Goal: Download file/media

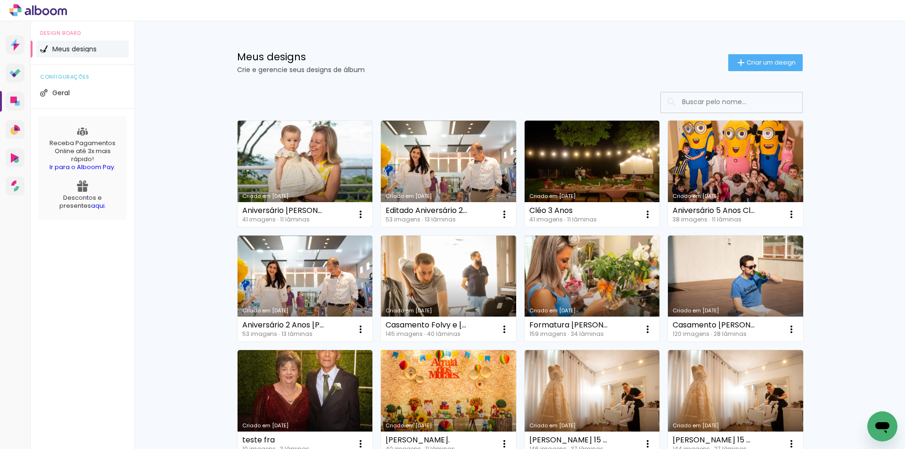
click at [300, 161] on link "Criado em [DATE]" at bounding box center [304, 174] width 135 height 106
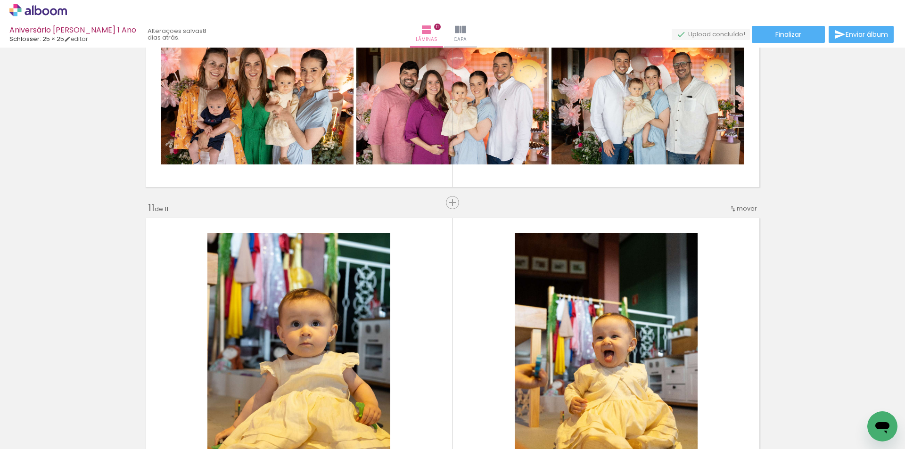
scroll to position [3190, 0]
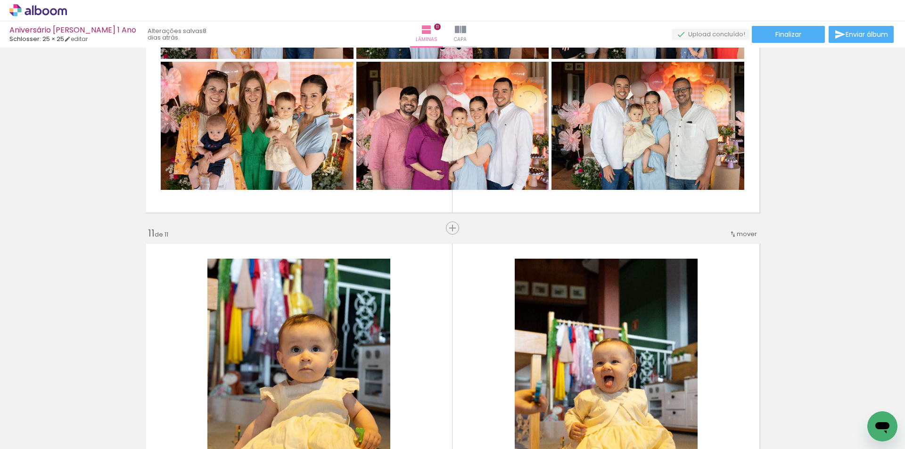
click at [743, 239] on div "mover" at bounding box center [743, 234] width 28 height 16
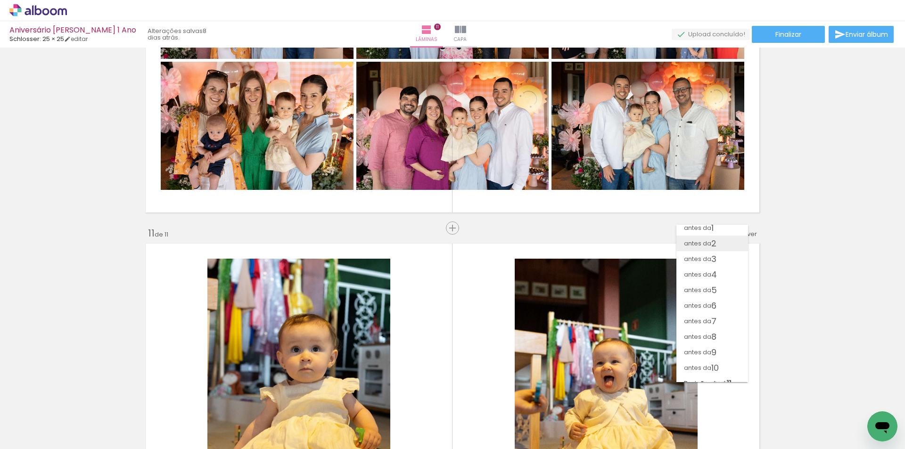
scroll to position [0, 0]
click at [728, 233] on paper-item "antes da 1" at bounding box center [712, 233] width 72 height 16
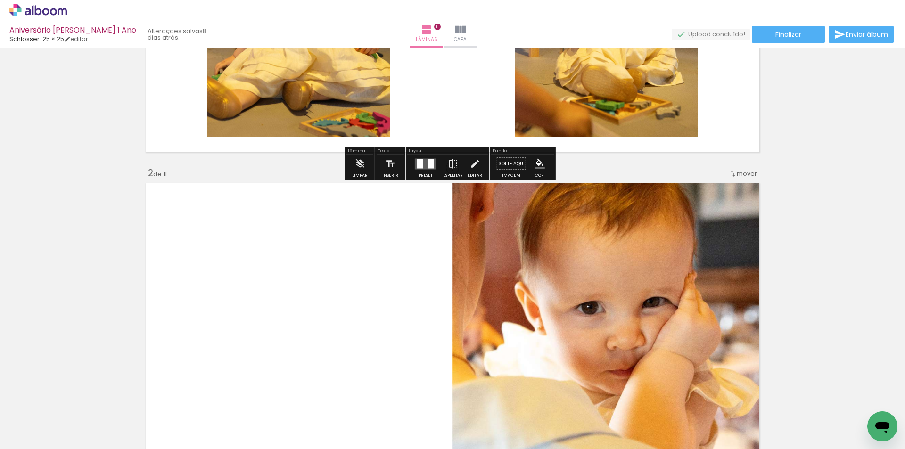
scroll to position [295, 0]
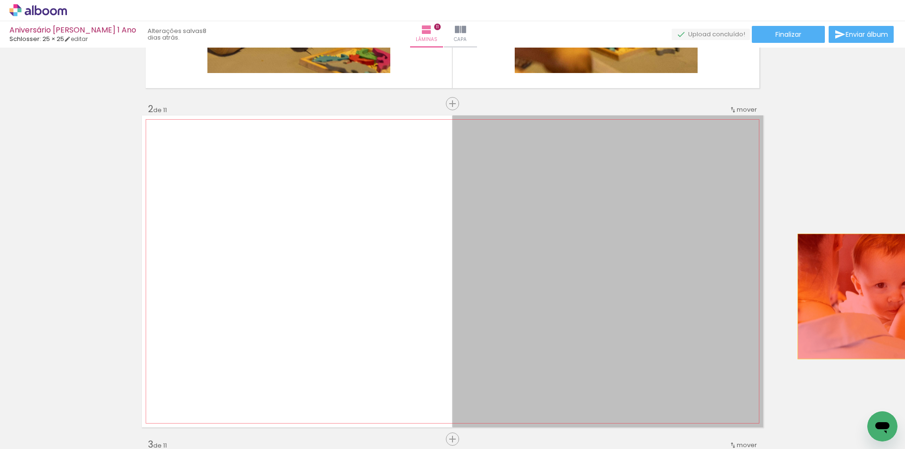
drag, startPoint x: 689, startPoint y: 237, endPoint x: 859, endPoint y: 295, distance: 179.3
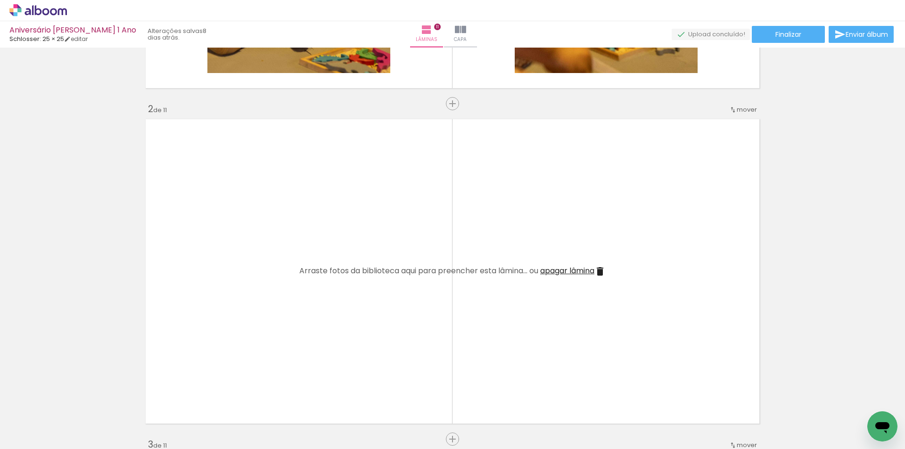
click at [595, 268] on iron-icon at bounding box center [599, 271] width 11 height 11
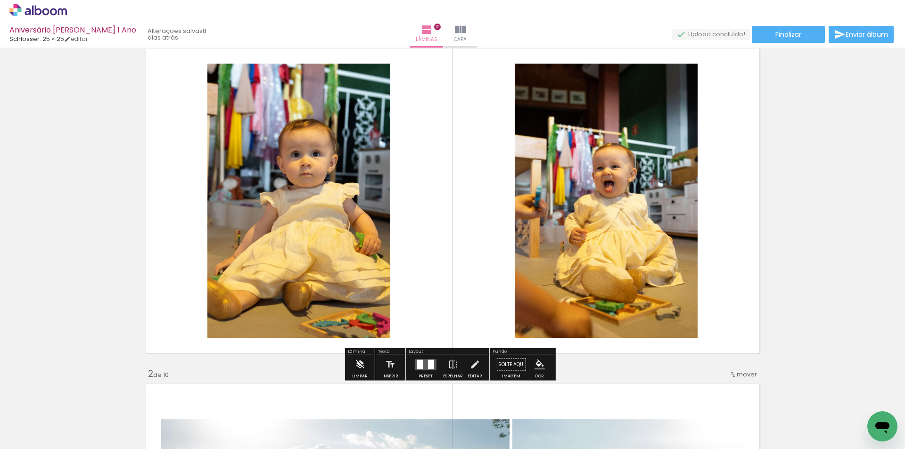
scroll to position [47, 0]
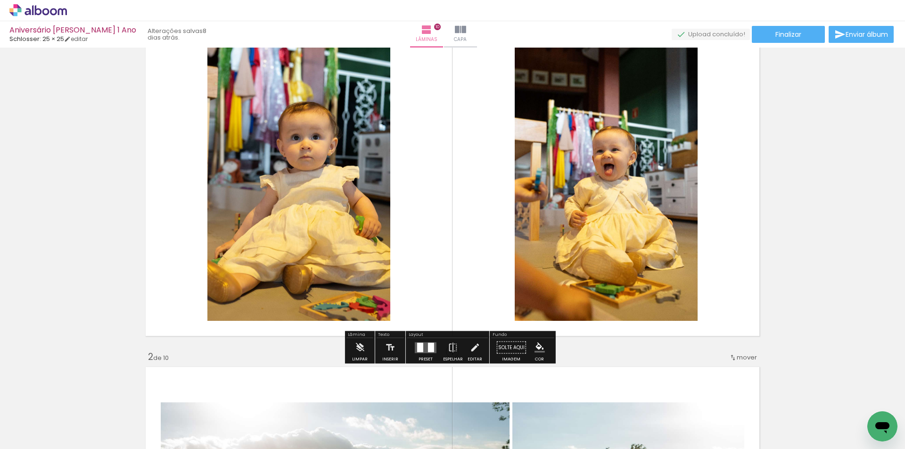
click at [424, 355] on div at bounding box center [425, 347] width 25 height 19
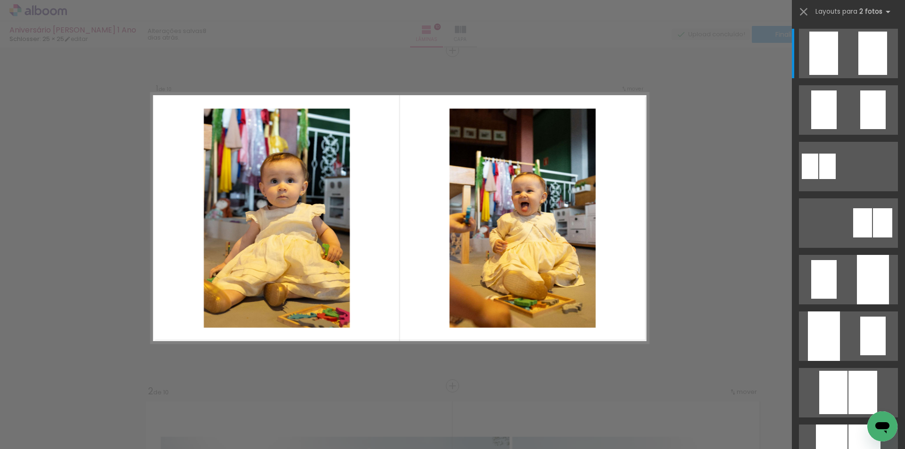
scroll to position [12, 0]
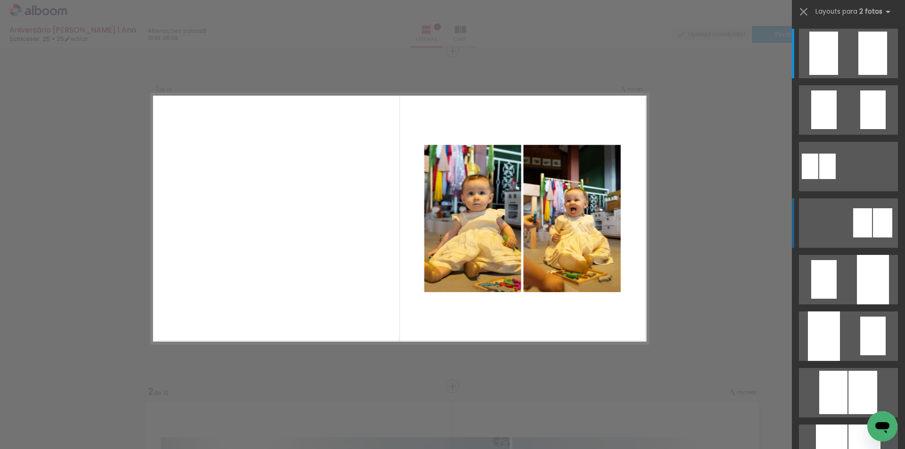
click at [852, 240] on quentale-layouter at bounding box center [848, 222] width 99 height 49
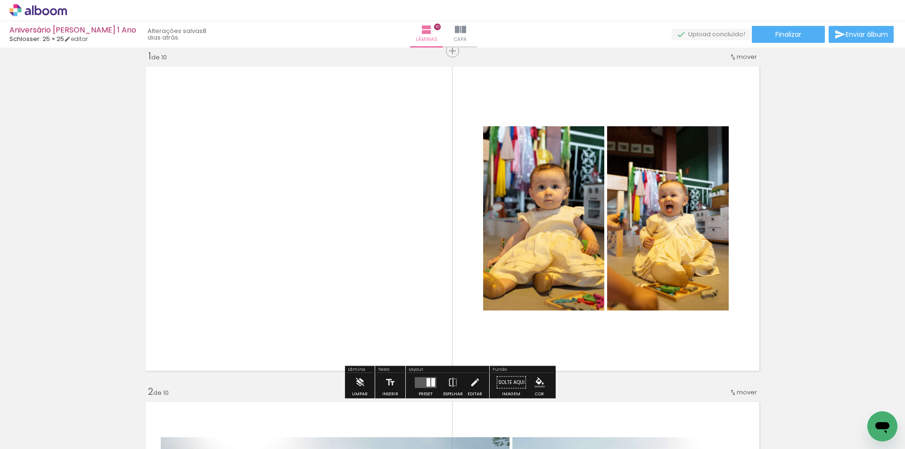
click at [426, 385] on div at bounding box center [428, 382] width 4 height 8
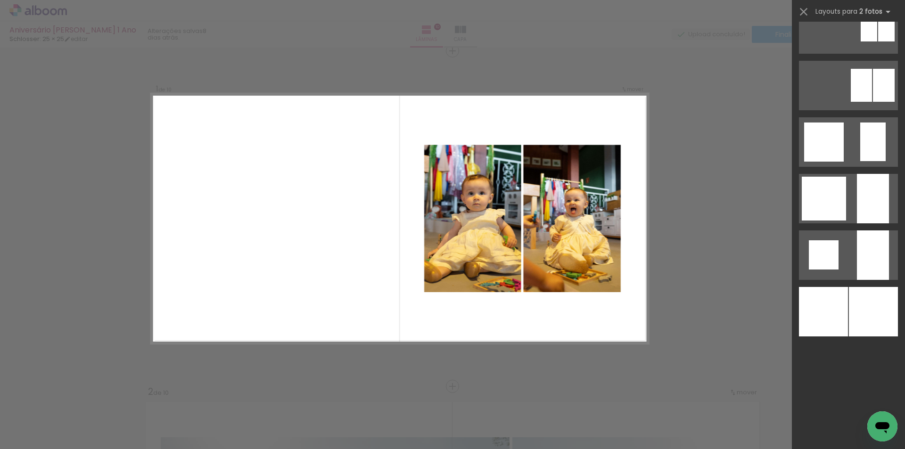
scroll to position [0, 0]
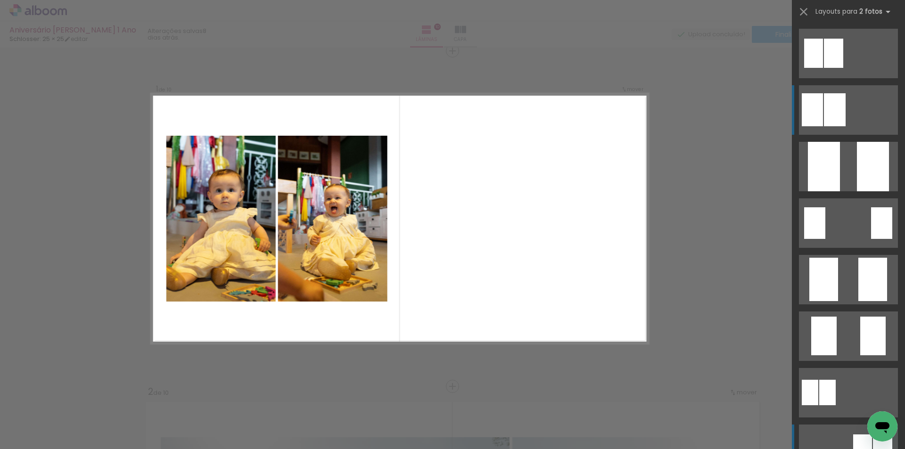
click at [851, 114] on quentale-layouter at bounding box center [848, 109] width 99 height 49
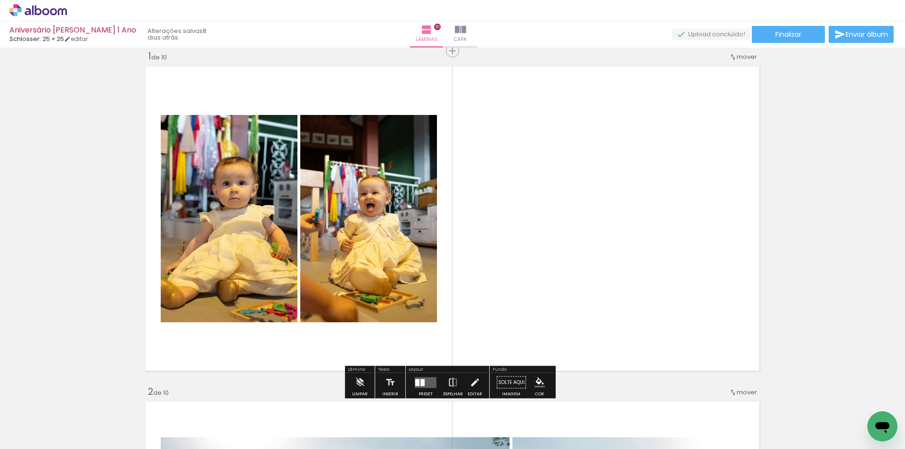
click at [448, 383] on iron-icon at bounding box center [453, 382] width 10 height 19
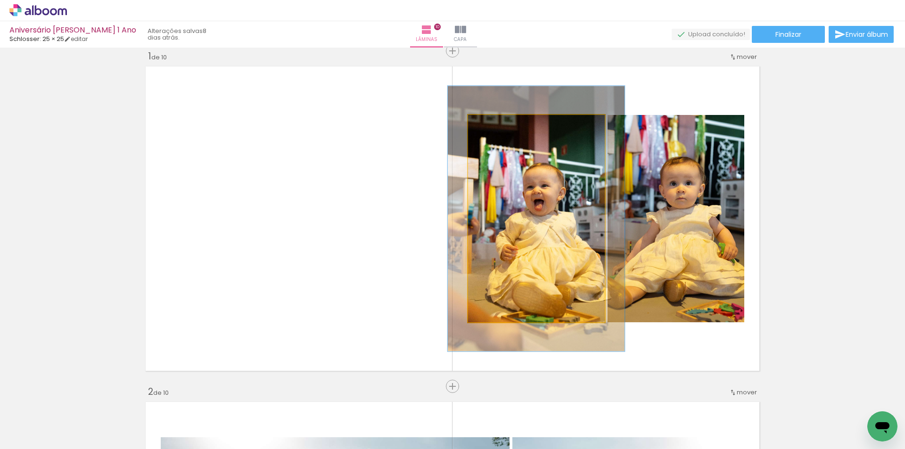
drag, startPoint x: 485, startPoint y: 126, endPoint x: 494, endPoint y: 126, distance: 9.0
click at [495, 126] on div at bounding box center [499, 125] width 8 height 8
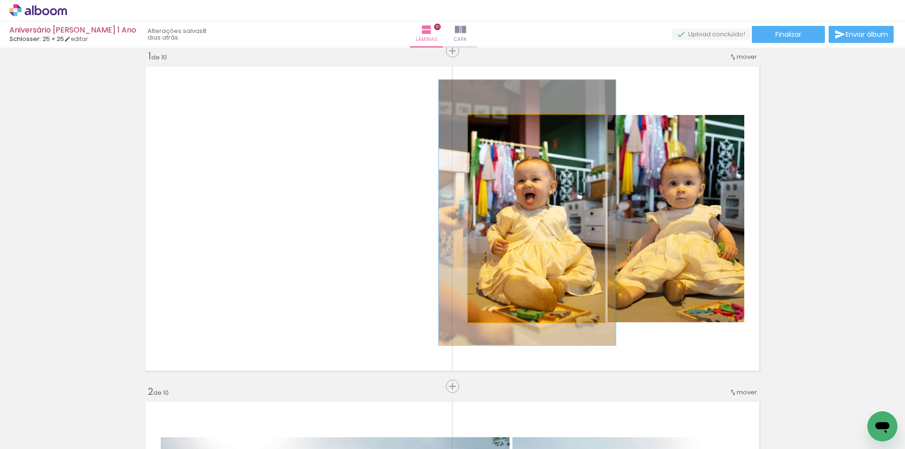
drag, startPoint x: 536, startPoint y: 298, endPoint x: 527, endPoint y: 294, distance: 9.5
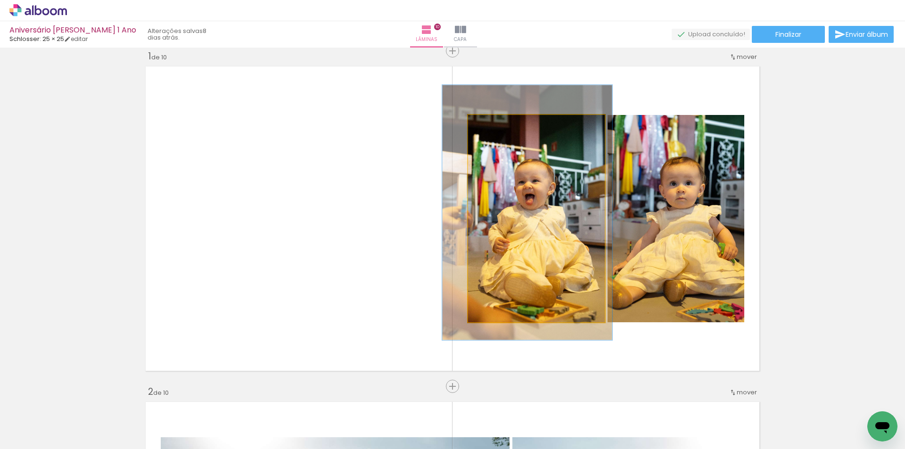
click at [498, 124] on div at bounding box center [498, 125] width 8 height 8
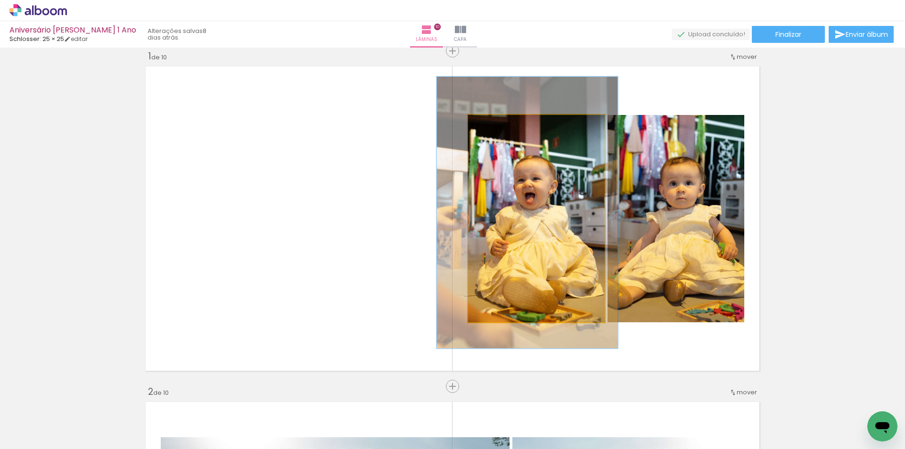
click at [497, 126] on div at bounding box center [501, 125] width 8 height 8
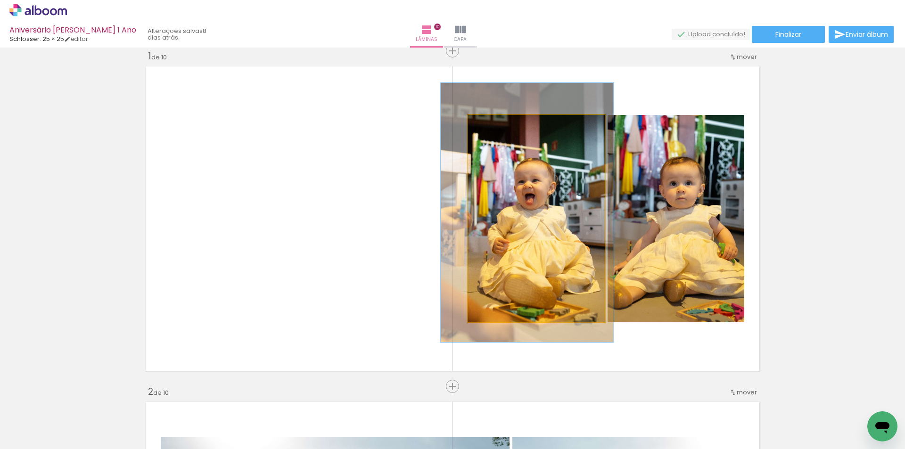
click at [496, 126] on div at bounding box center [499, 125] width 8 height 8
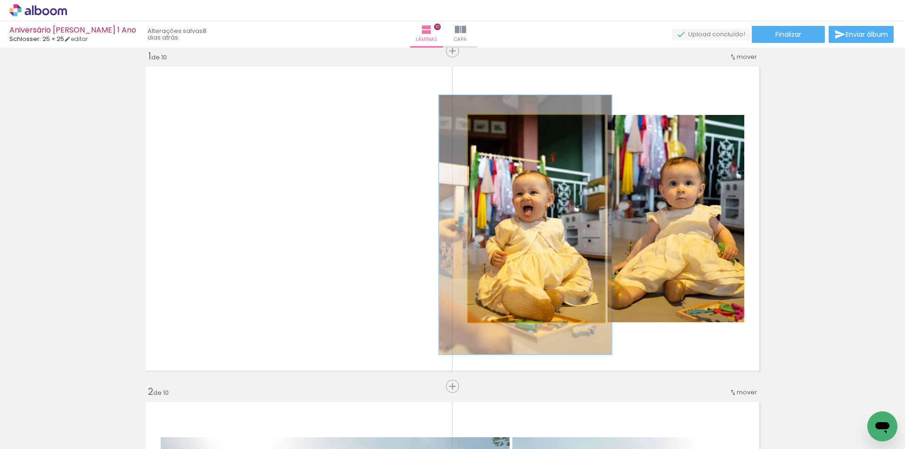
drag, startPoint x: 550, startPoint y: 250, endPoint x: 549, endPoint y: 260, distance: 9.9
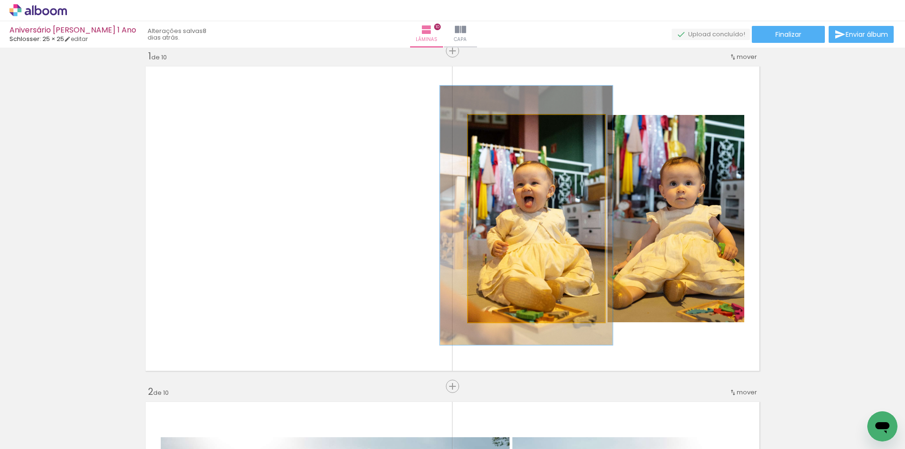
drag, startPoint x: 551, startPoint y: 257, endPoint x: 551, endPoint y: 250, distance: 7.1
click at [551, 249] on quentale-photo at bounding box center [536, 218] width 137 height 207
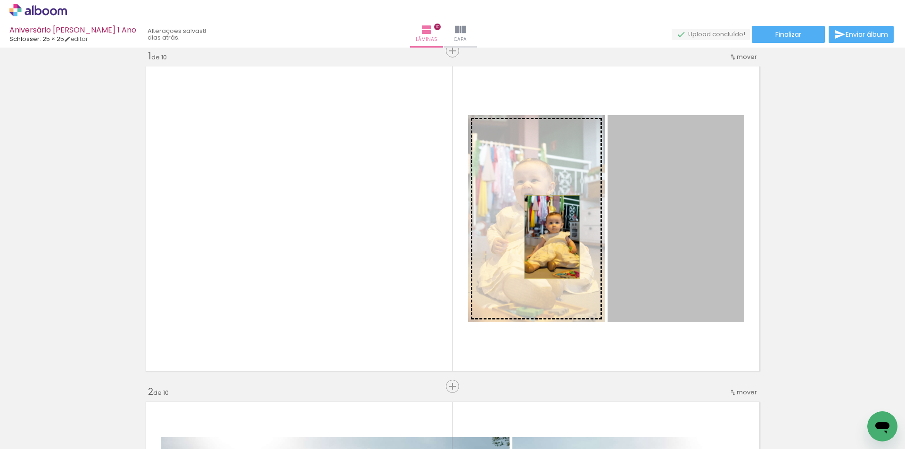
drag, startPoint x: 694, startPoint y: 234, endPoint x: 548, endPoint y: 237, distance: 145.2
click at [0, 0] on slot at bounding box center [0, 0] width 0 height 0
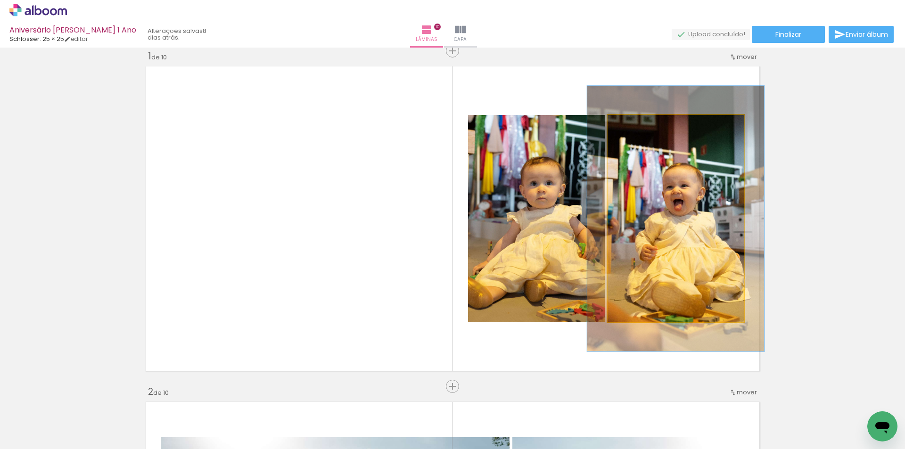
drag, startPoint x: 626, startPoint y: 127, endPoint x: 635, endPoint y: 124, distance: 9.5
click at [635, 124] on div at bounding box center [638, 124] width 15 height 15
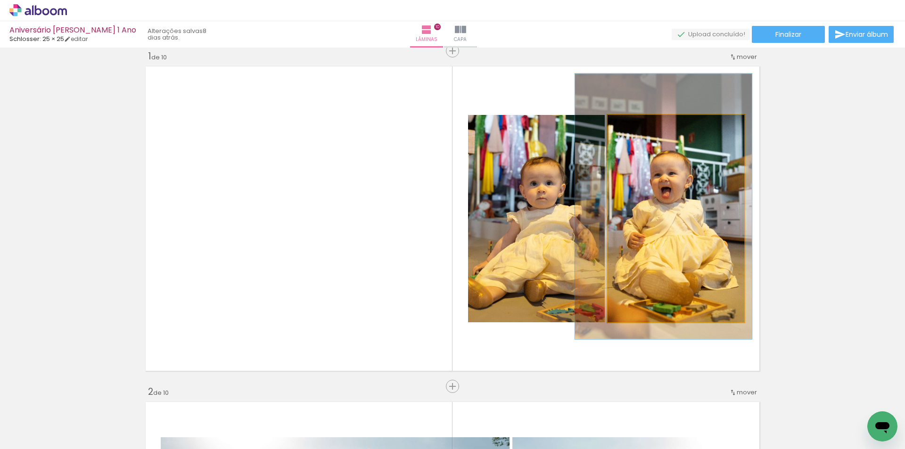
drag, startPoint x: 692, startPoint y: 223, endPoint x: 679, endPoint y: 211, distance: 17.3
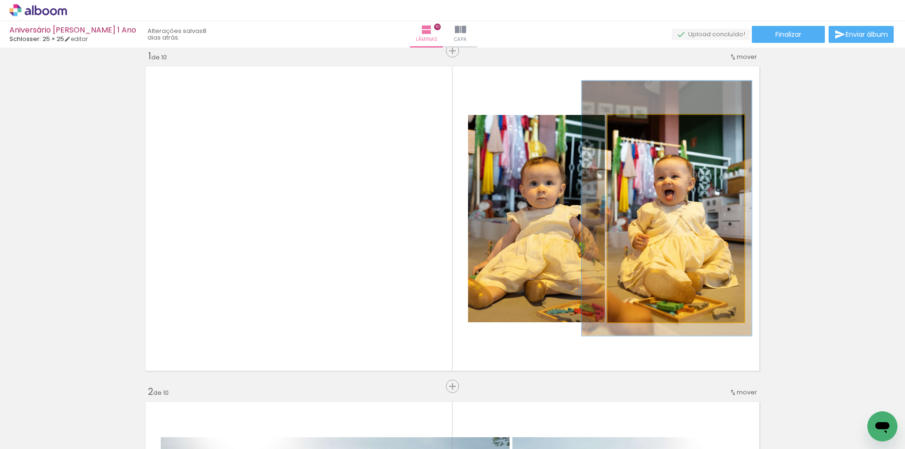
click at [636, 125] on div at bounding box center [638, 125] width 8 height 8
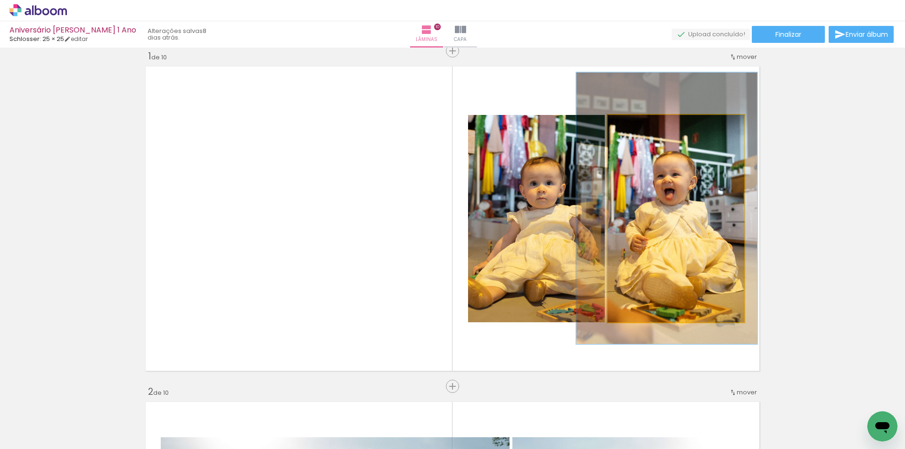
click at [637, 125] on div at bounding box center [641, 125] width 8 height 8
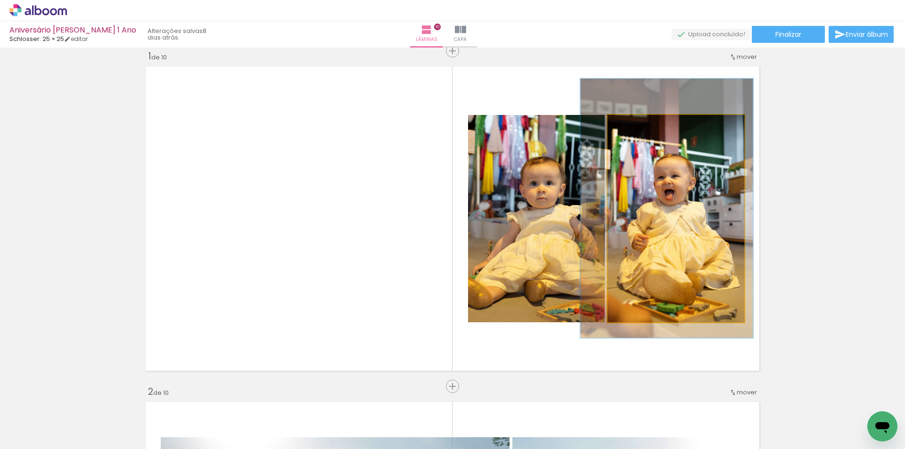
type paper-slider "125"
click at [636, 126] on div at bounding box center [638, 125] width 8 height 8
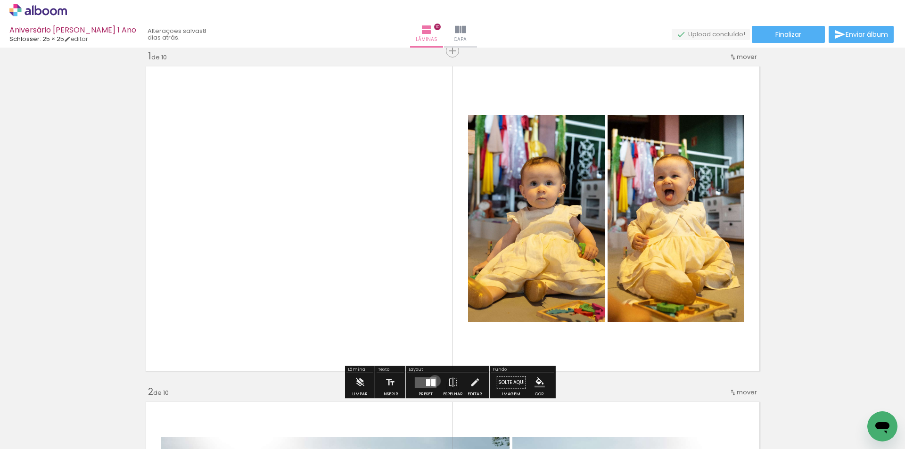
click at [433, 381] on div at bounding box center [433, 382] width 4 height 7
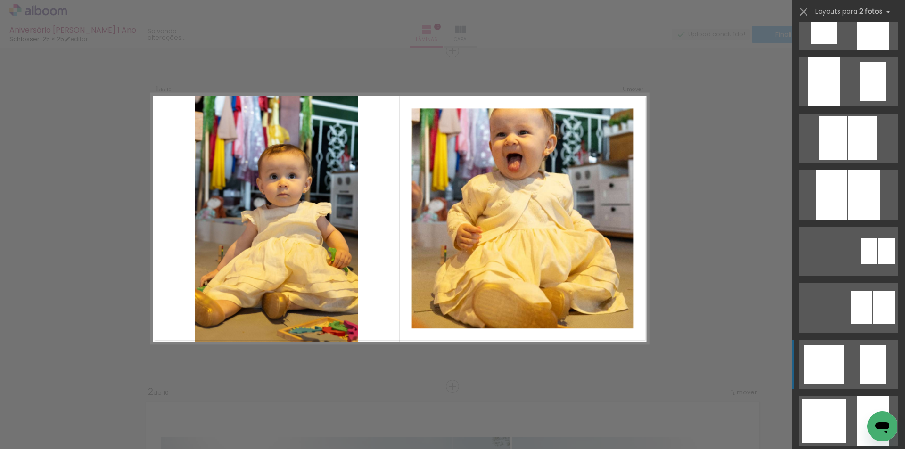
scroll to position [575, 0]
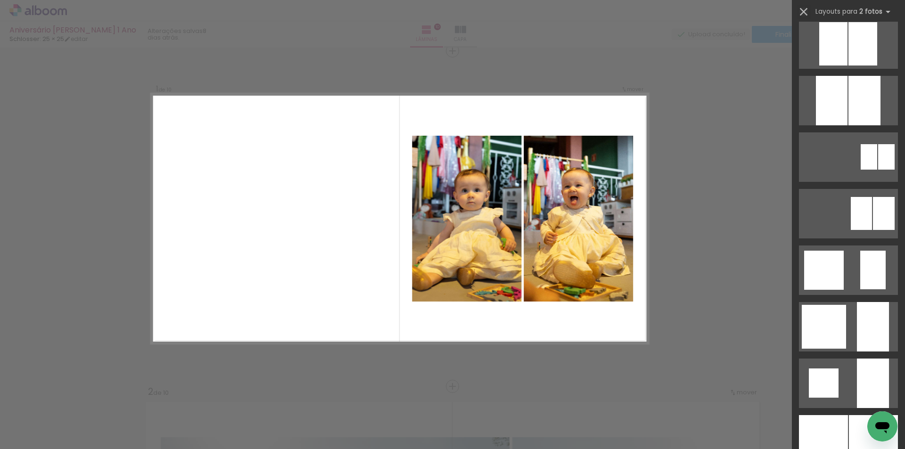
click at [800, 11] on iron-icon at bounding box center [803, 11] width 13 height 13
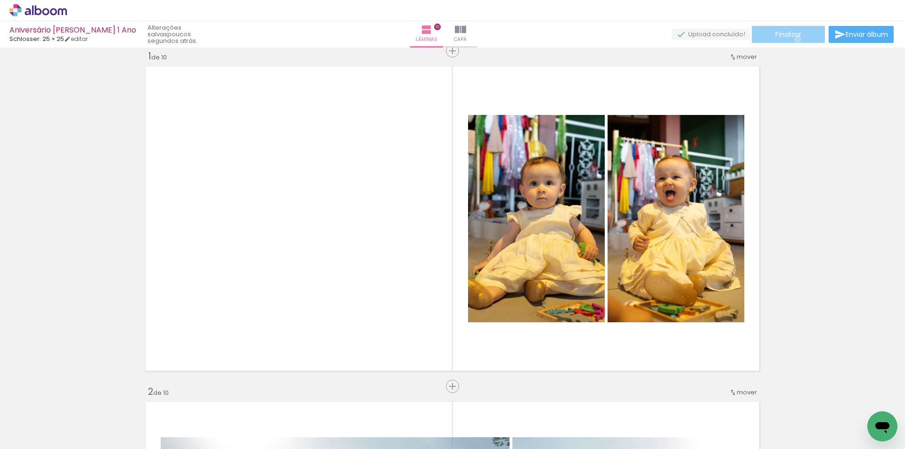
click at [794, 39] on paper-button "Finalizar" at bounding box center [788, 34] width 73 height 17
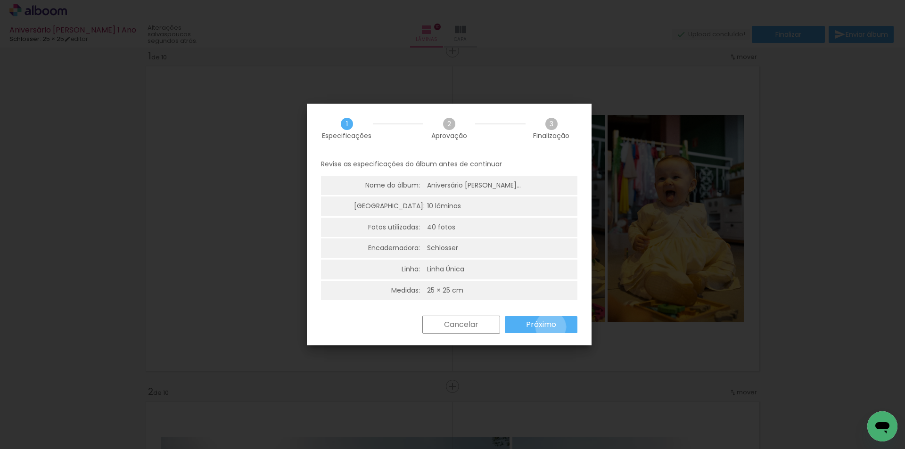
click at [0, 0] on slot "Próximo" at bounding box center [0, 0] width 0 height 0
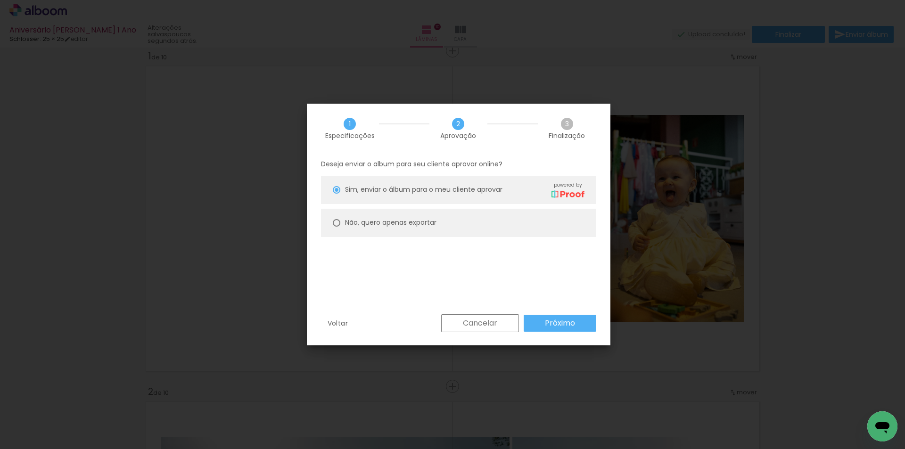
click at [352, 227] on div "Não, quero apenas exportar" at bounding box center [390, 223] width 91 height 10
type paper-radio-button "on"
click at [0, 0] on slot "Próximo" at bounding box center [0, 0] width 0 height 0
type input "Alta, 300 DPI"
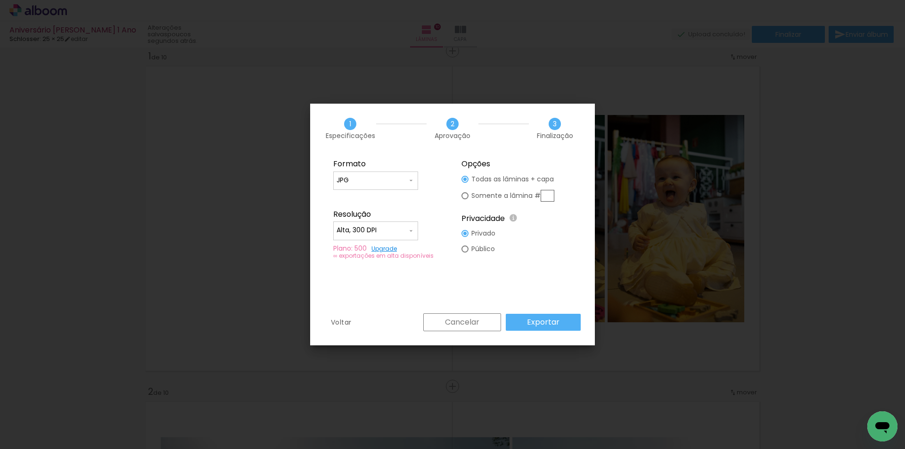
click at [0, 0] on slot "Exportar" at bounding box center [0, 0] width 0 height 0
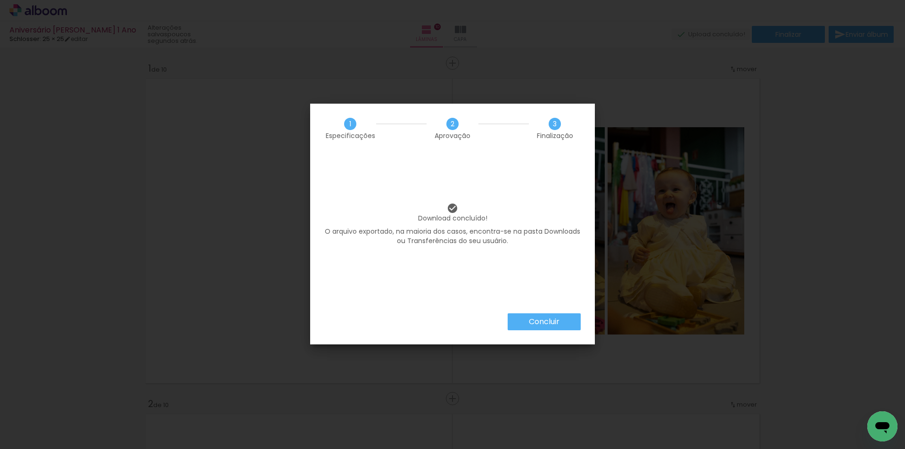
scroll to position [575, 0]
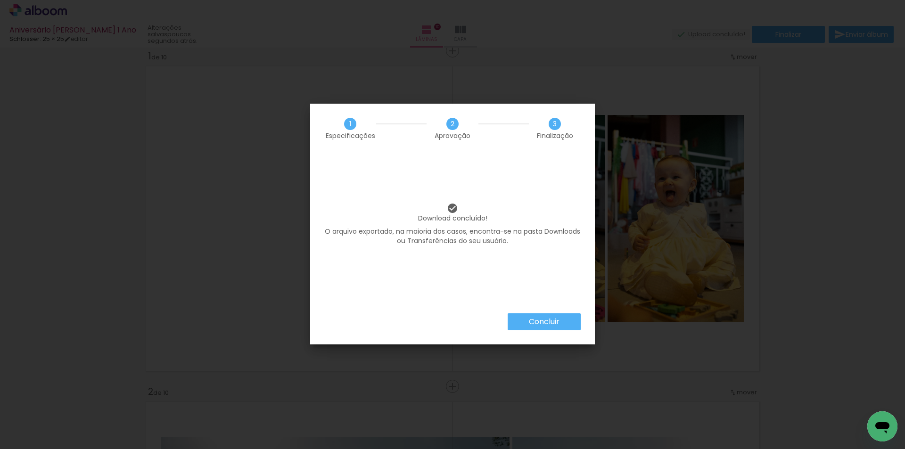
click at [0, 0] on slot "Concluir" at bounding box center [0, 0] width 0 height 0
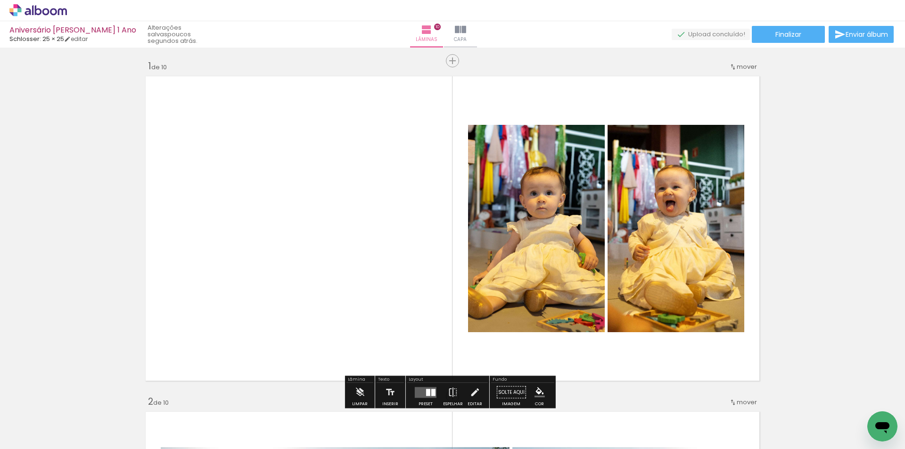
scroll to position [0, 0]
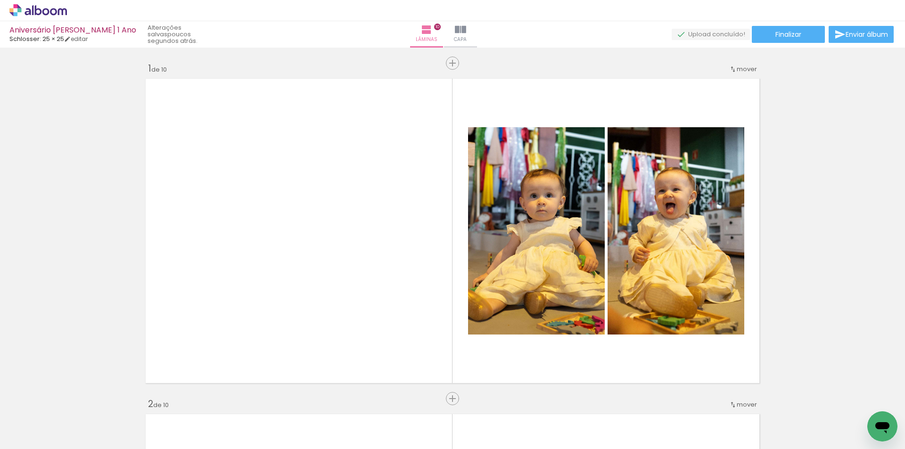
click at [93, 36] on div "Aniversário [PERSON_NAME] 1 Ano Schlosser: 25 × 25 editar" at bounding box center [72, 34] width 127 height 16
